Goal: Task Accomplishment & Management: Use online tool/utility

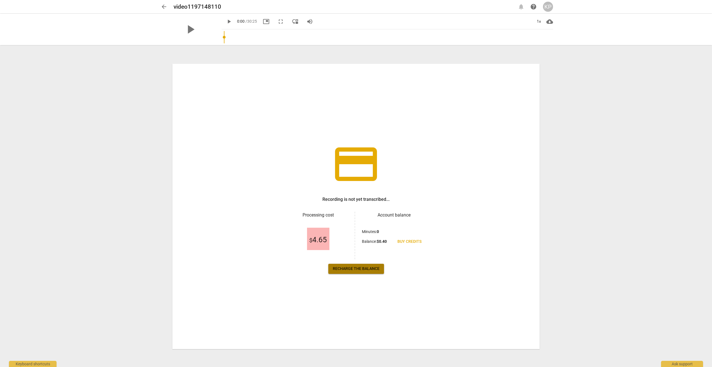
click at [355, 267] on span "Recharge the balance" at bounding box center [356, 269] width 47 height 6
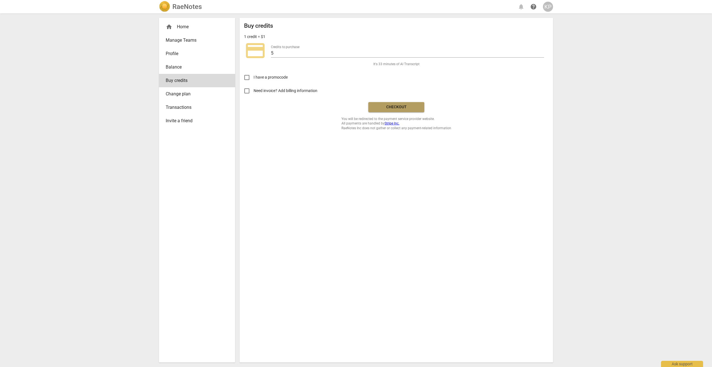
click at [394, 109] on span "Checkout" at bounding box center [396, 107] width 47 height 6
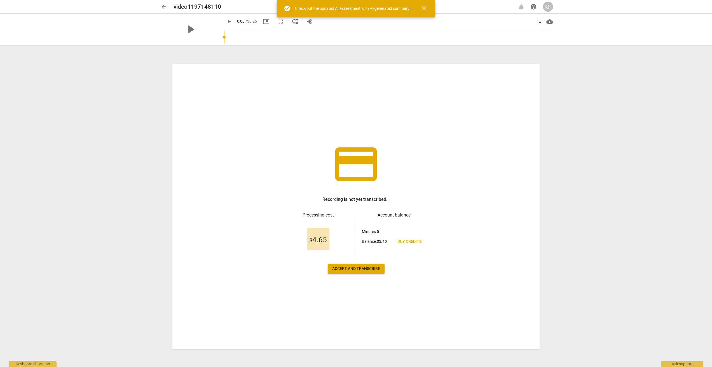
click at [360, 268] on span "Accept and transcribe" at bounding box center [356, 269] width 48 height 6
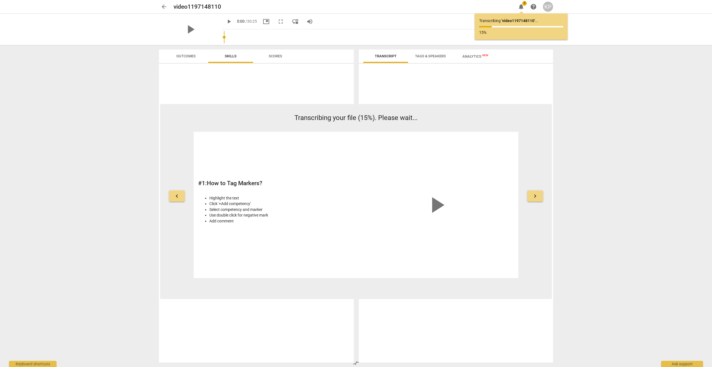
click at [537, 197] on span "keyboard_arrow_right" at bounding box center [534, 196] width 7 height 7
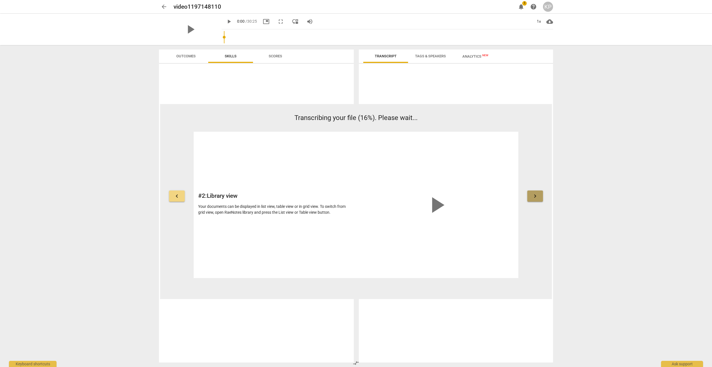
click at [537, 197] on span "keyboard_arrow_right" at bounding box center [534, 196] width 7 height 7
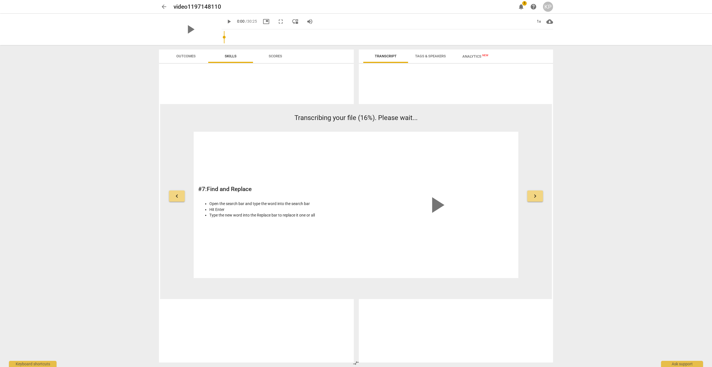
click at [273, 57] on span "Scores" at bounding box center [275, 56] width 13 height 4
click at [185, 57] on span "Outcomes" at bounding box center [185, 56] width 19 height 4
click at [234, 55] on span "Skills" at bounding box center [231, 56] width 12 height 4
click at [274, 55] on span "Scores" at bounding box center [275, 56] width 13 height 4
click at [164, 6] on span "arrow_back" at bounding box center [164, 6] width 7 height 7
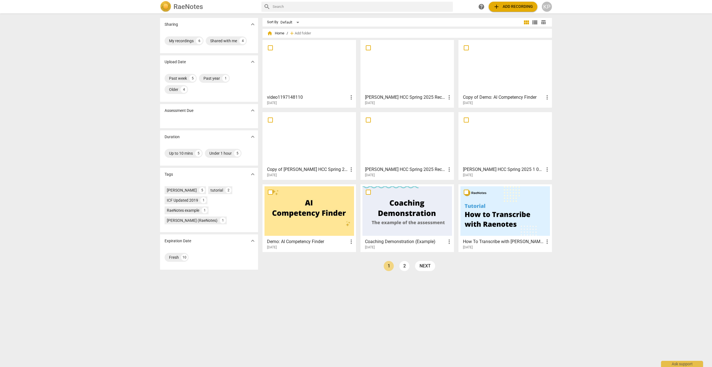
click at [309, 139] on div at bounding box center [309, 139] width 90 height 50
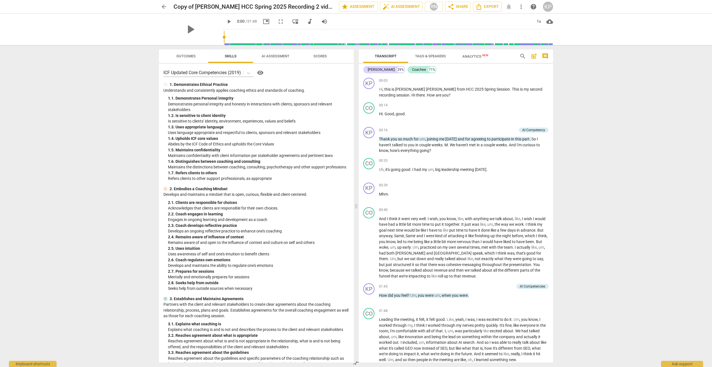
click at [182, 53] on span "Outcomes" at bounding box center [186, 57] width 33 height 8
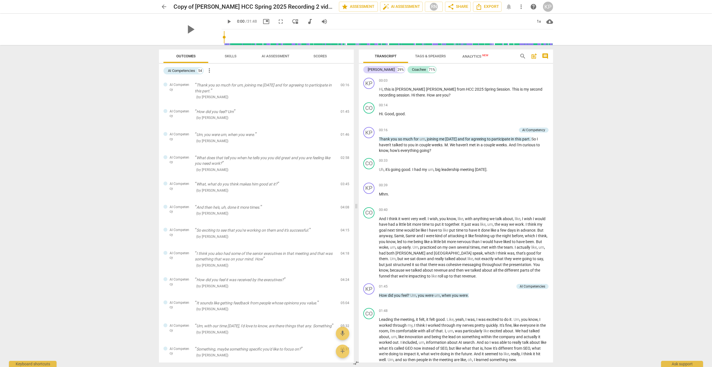
click at [235, 55] on span "Skills" at bounding box center [231, 56] width 12 height 4
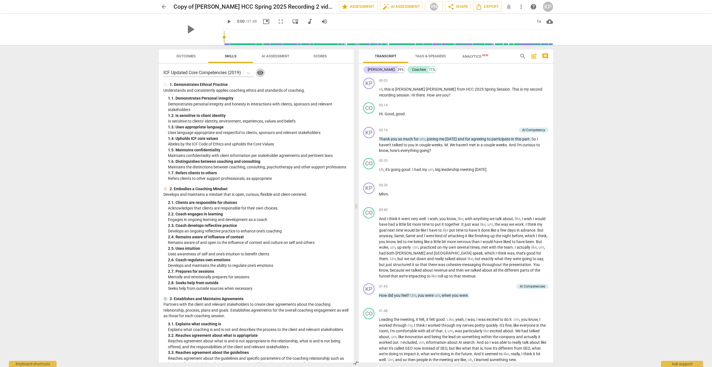
click at [261, 72] on span "visibility" at bounding box center [260, 72] width 7 height 7
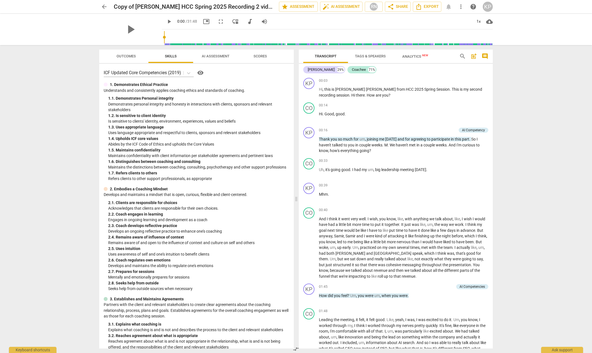
click at [201, 73] on span "visibility" at bounding box center [200, 72] width 7 height 7
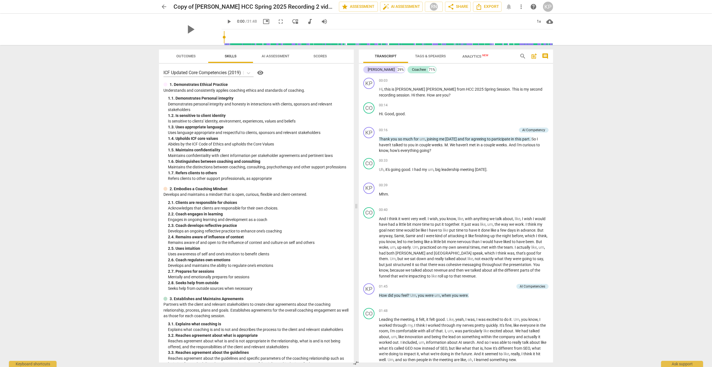
click at [163, 5] on span "arrow_back" at bounding box center [164, 6] width 7 height 7
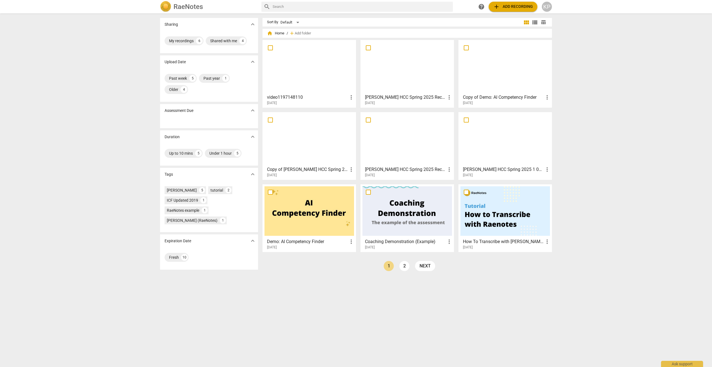
click at [308, 63] on div at bounding box center [309, 67] width 90 height 50
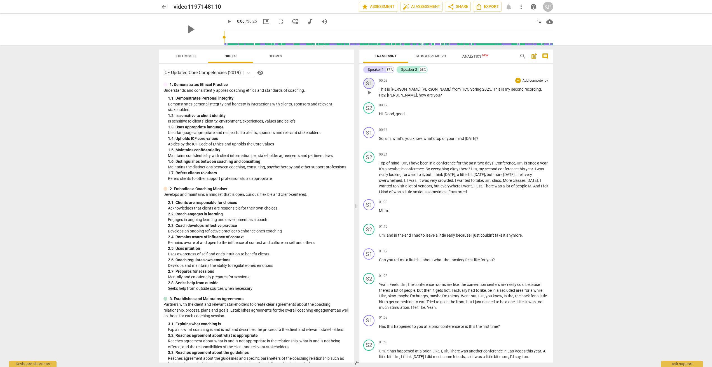
click at [370, 83] on div "S1" at bounding box center [368, 83] width 11 height 11
click at [386, 124] on link "Add or rename speakers" at bounding box center [390, 124] width 42 height 4
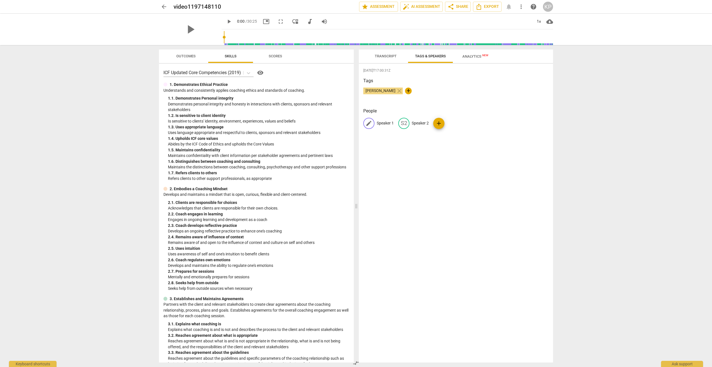
click at [370, 123] on span "edit" at bounding box center [368, 123] width 7 height 7
type input "[PERSON_NAME]"
click at [432, 164] on div "[DATE]T17:00:31Z Tags [PERSON_NAME] close + People edit [PERSON_NAME] delete S2…" at bounding box center [456, 213] width 194 height 299
click at [449, 123] on span "add" at bounding box center [451, 123] width 11 height 7
click at [424, 122] on p "Speaker 2" at bounding box center [432, 123] width 17 height 6
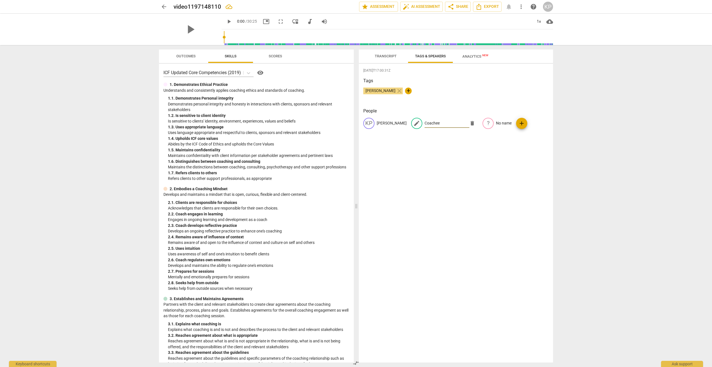
type input "Coachee"
click at [486, 151] on div "[DATE]T17:00:31Z Tags [PERSON_NAME] close + People KP [PERSON_NAME] edit Coache…" at bounding box center [456, 213] width 194 height 299
click at [492, 136] on div "People KP [PERSON_NAME] CO Coachee ? No name add" at bounding box center [455, 123] width 185 height 30
click at [457, 123] on p "No name" at bounding box center [465, 123] width 16 height 6
click at [502, 123] on span "delete" at bounding box center [505, 123] width 6 height 6
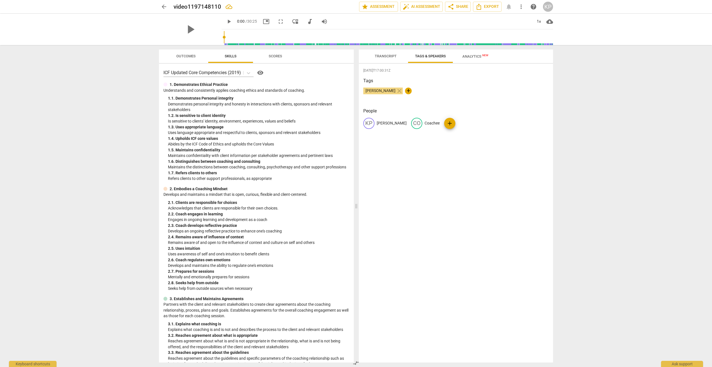
click at [517, 90] on div "[PERSON_NAME] close +" at bounding box center [455, 93] width 185 height 11
click at [428, 100] on div "Tags [PERSON_NAME] close +" at bounding box center [455, 90] width 185 height 26
click at [386, 55] on span "Transcript" at bounding box center [386, 56] width 22 height 4
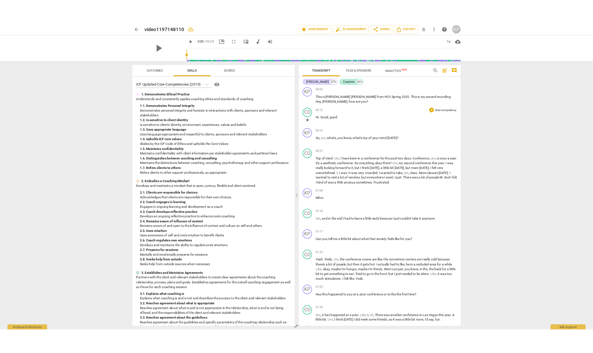
scroll to position [2, 0]
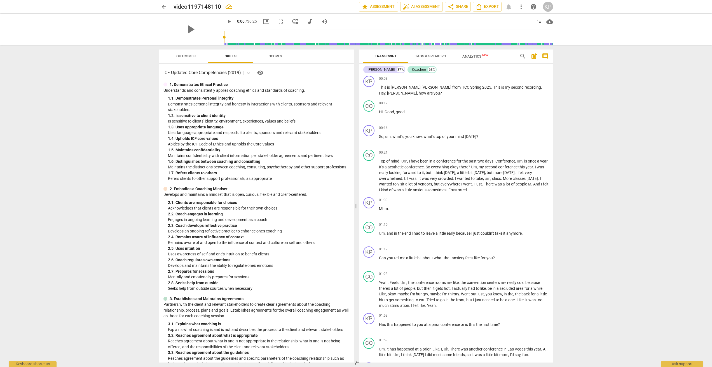
click at [184, 55] on span "Outcomes" at bounding box center [185, 56] width 19 height 4
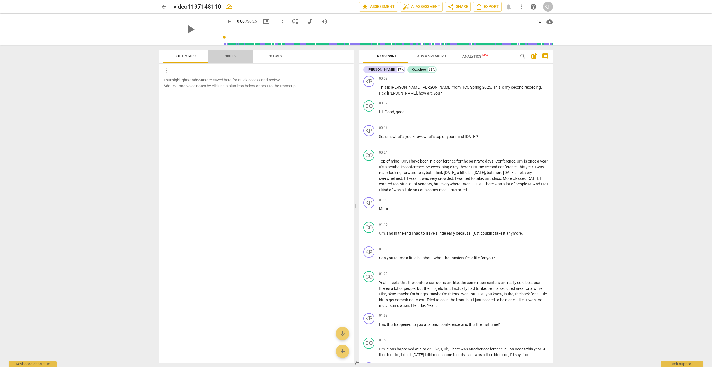
click at [234, 55] on span "Skills" at bounding box center [231, 56] width 12 height 4
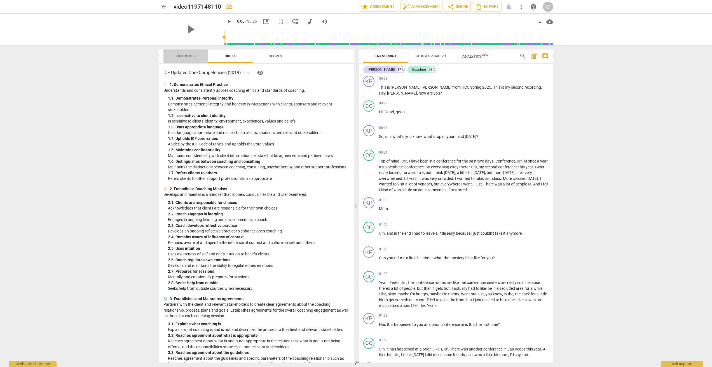
click at [180, 55] on span "Outcomes" at bounding box center [185, 56] width 19 height 4
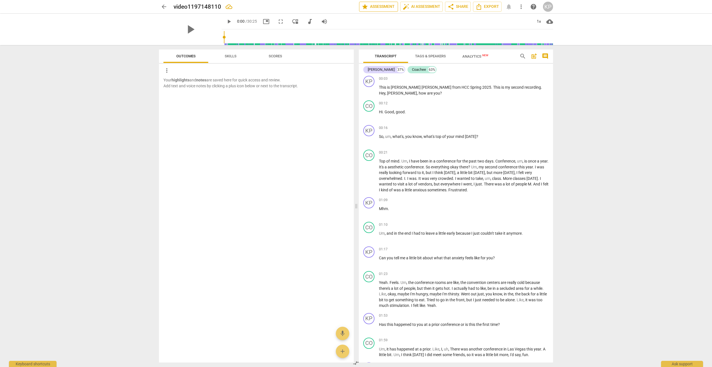
click at [380, 7] on span "star Assessment" at bounding box center [378, 6] width 34 height 7
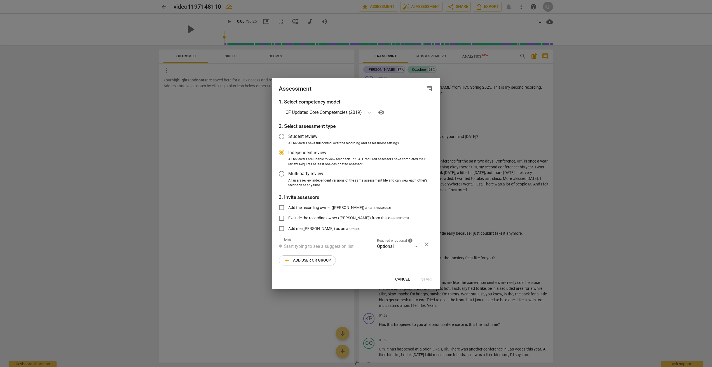
click at [403, 279] on span "Cancel" at bounding box center [402, 280] width 15 height 6
radio input "false"
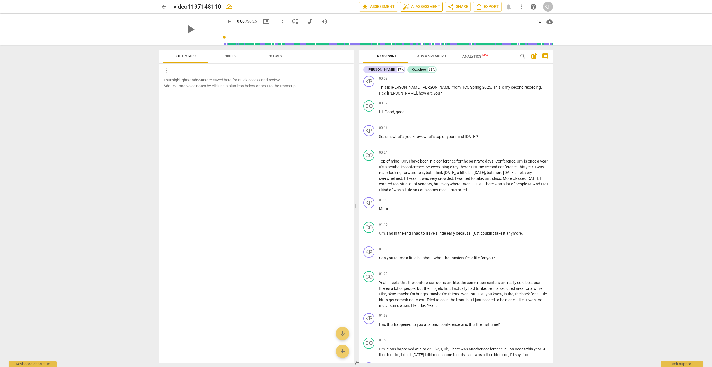
click at [419, 5] on span "auto_fix_high AI Assessment" at bounding box center [421, 6] width 37 height 7
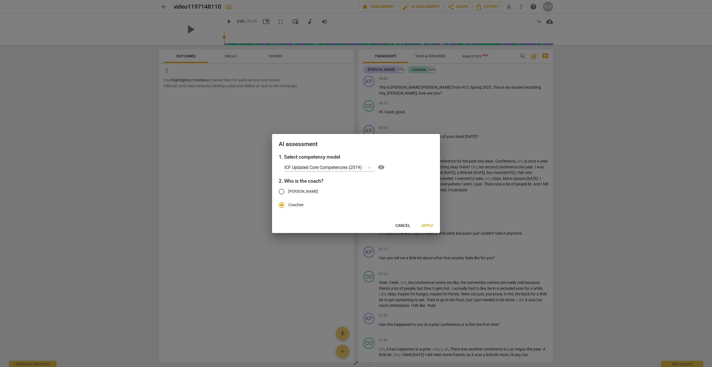
click at [291, 191] on span "[PERSON_NAME]" at bounding box center [303, 192] width 30 height 6
click at [288, 191] on input "[PERSON_NAME]" at bounding box center [281, 191] width 13 height 13
radio input "true"
radio input "false"
click at [432, 225] on span "Apply" at bounding box center [427, 226] width 12 height 6
